Goal: Navigation & Orientation: Go to known website

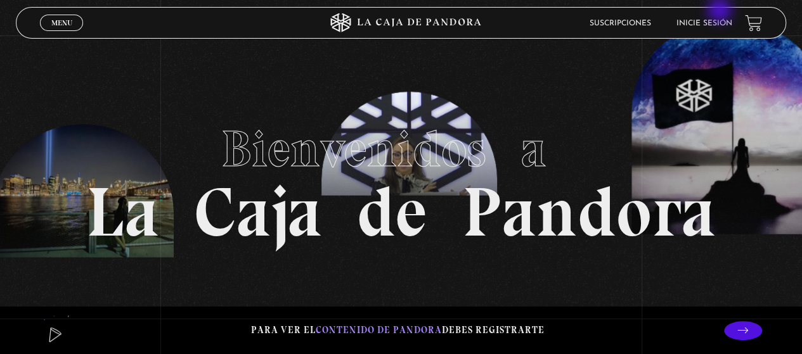
click at [721, 11] on header "Menu Cerrar Suscripciones Inicie sesión" at bounding box center [401, 23] width 770 height 32
click at [724, 22] on link "Inicie sesión" at bounding box center [705, 24] width 56 height 8
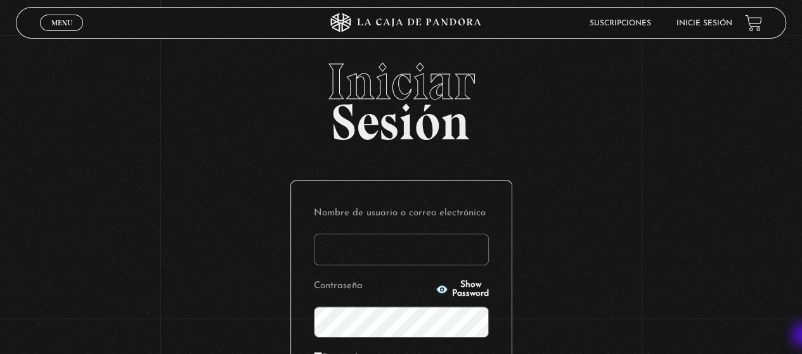
type input "[EMAIL_ADDRESS][DOMAIN_NAME]"
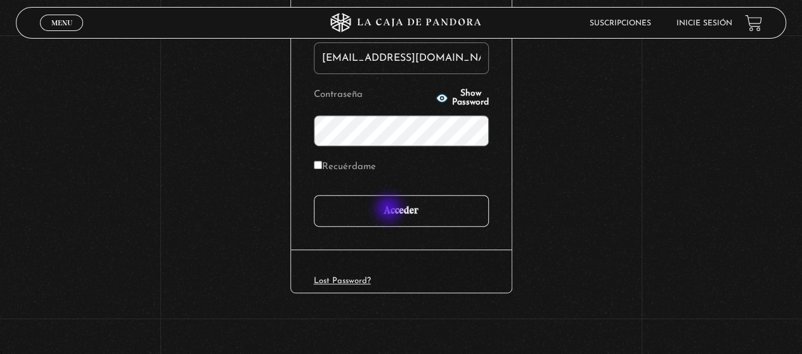
click at [390, 210] on input "Acceder" at bounding box center [401, 211] width 175 height 32
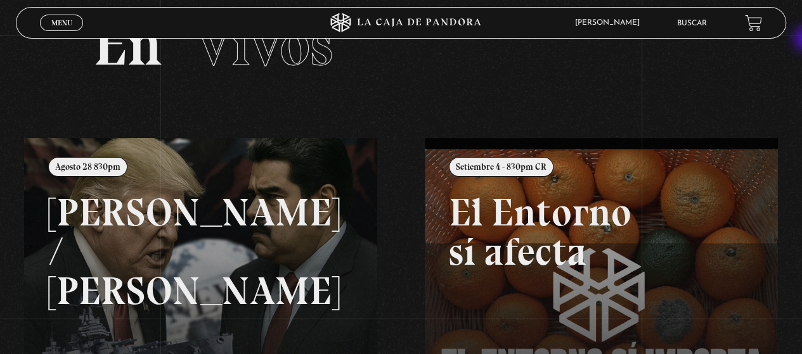
scroll to position [67, 0]
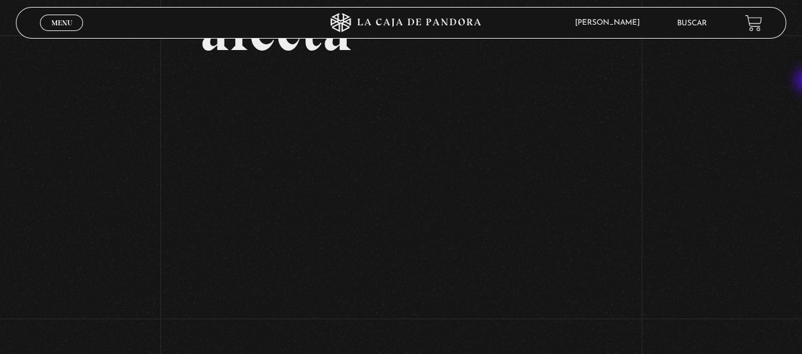
scroll to position [161, 0]
